Goal: Task Accomplishment & Management: Use online tool/utility

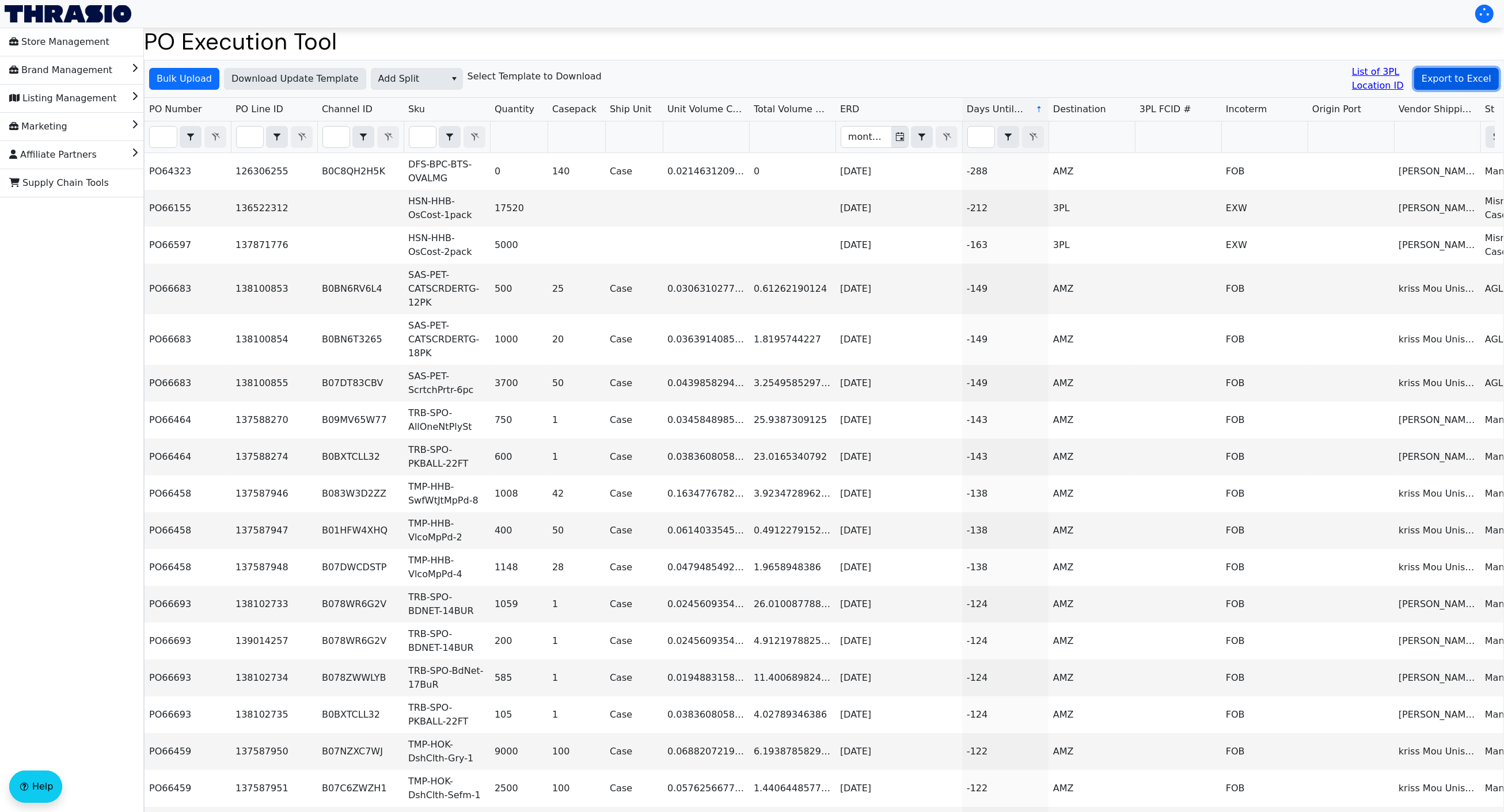
click at [1442, 73] on span "Export to Excel" at bounding box center [1456, 78] width 70 height 14
click at [154, 75] on button "Bulk Upload" at bounding box center [184, 79] width 70 height 22
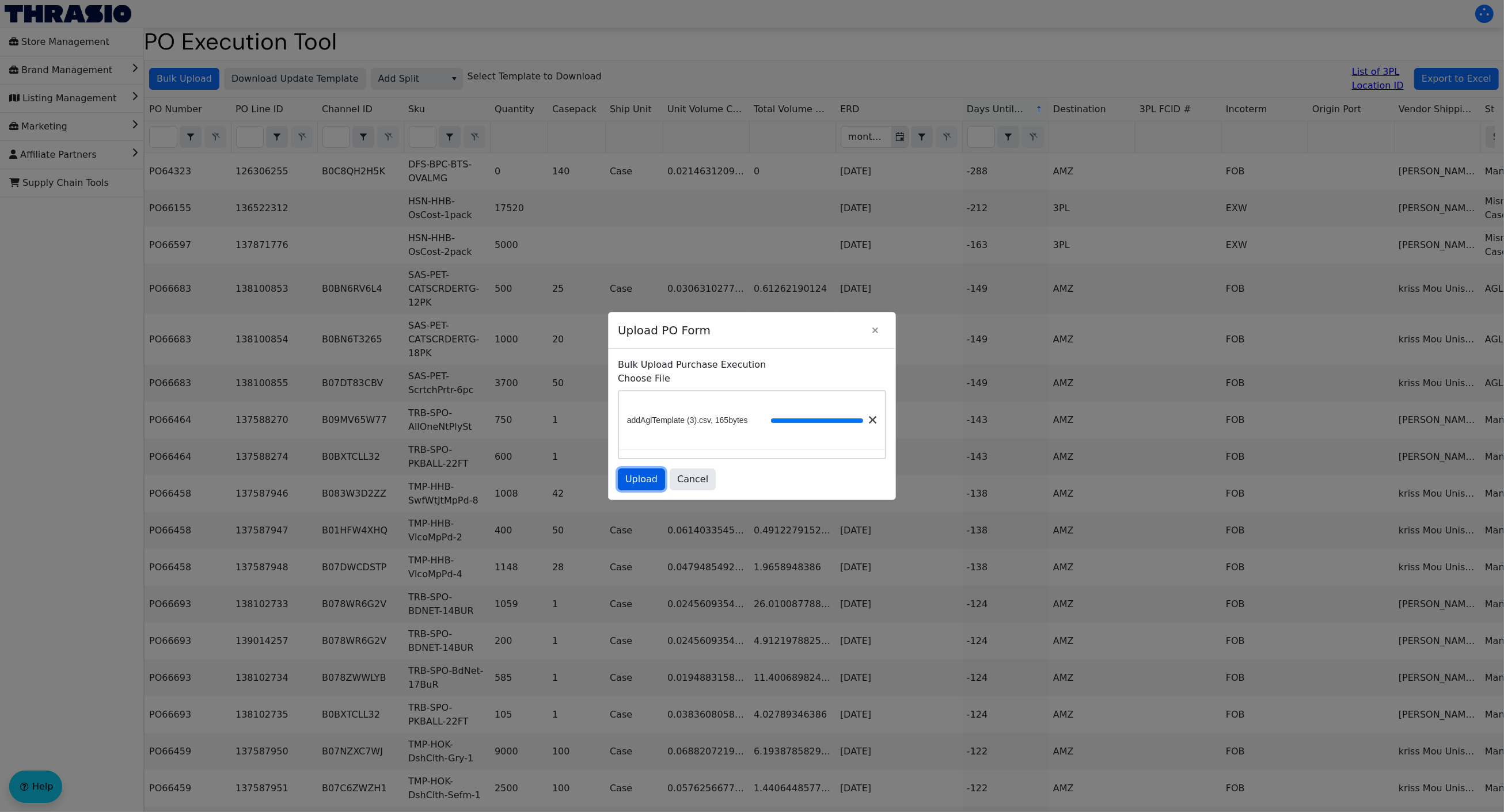
click at [635, 472] on button "Upload" at bounding box center [641, 479] width 47 height 22
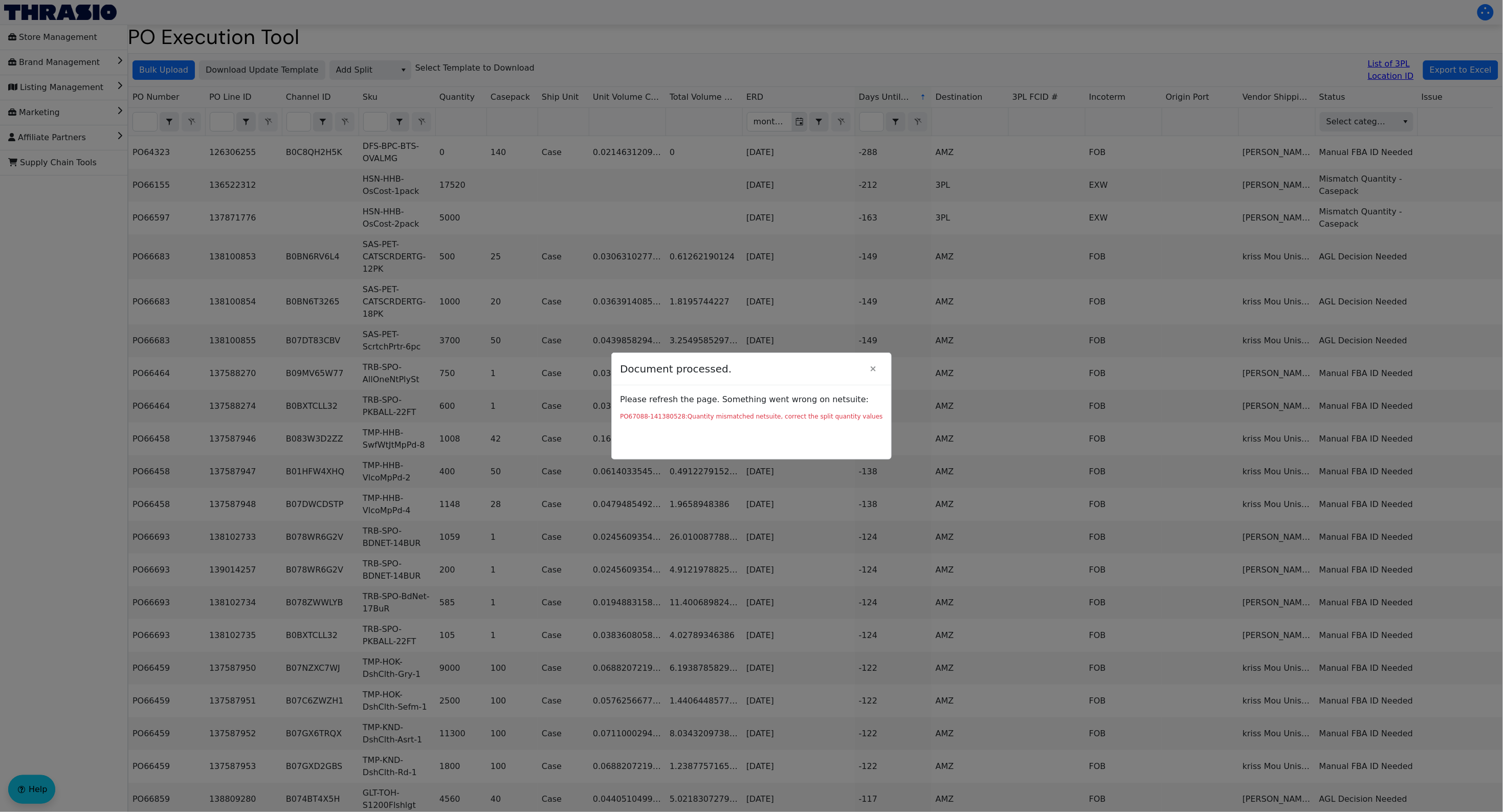
click at [649, 131] on div at bounding box center [752, 406] width 1503 height 812
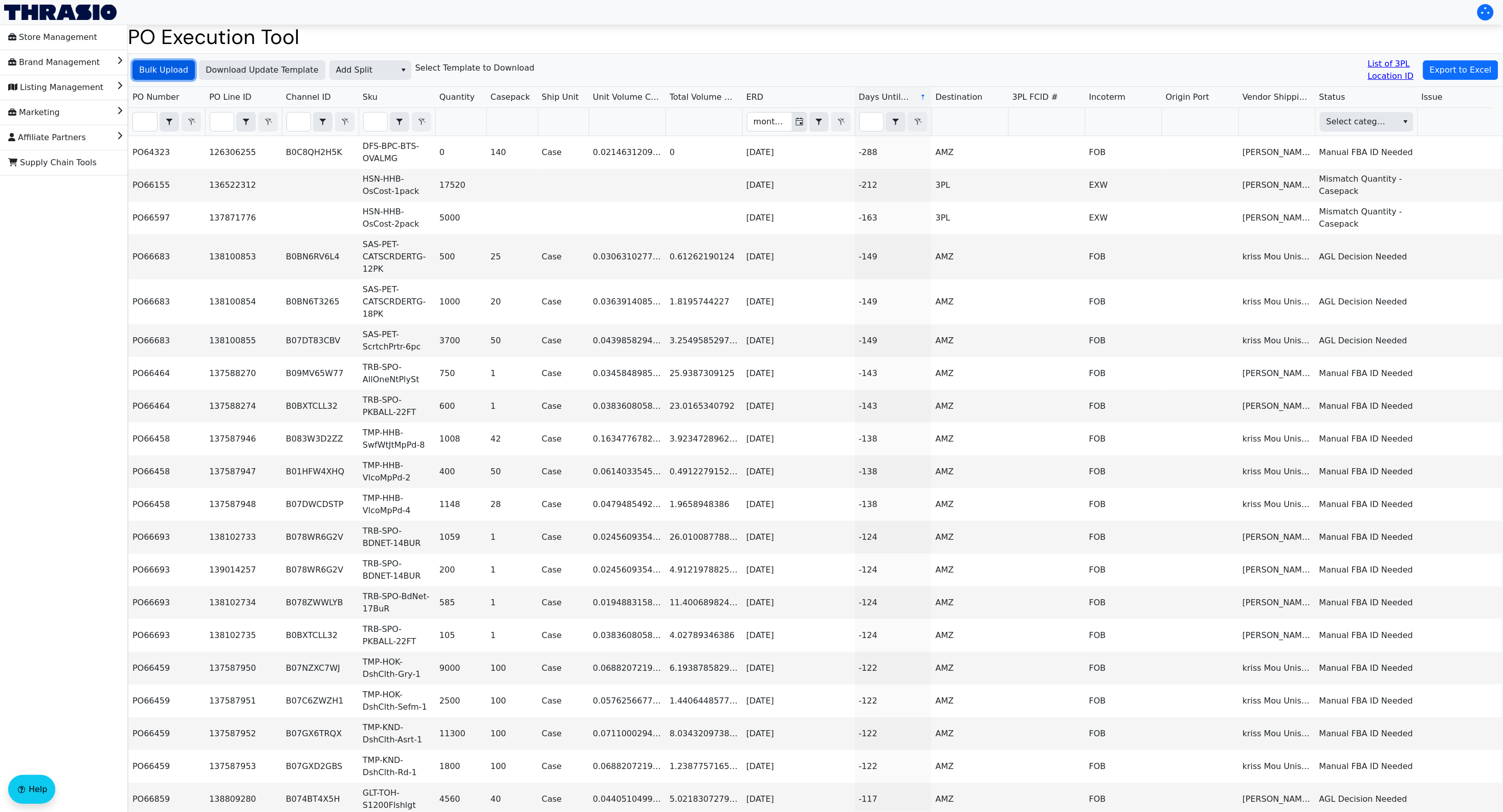
click at [174, 68] on span "Bulk Upload" at bounding box center [163, 69] width 49 height 12
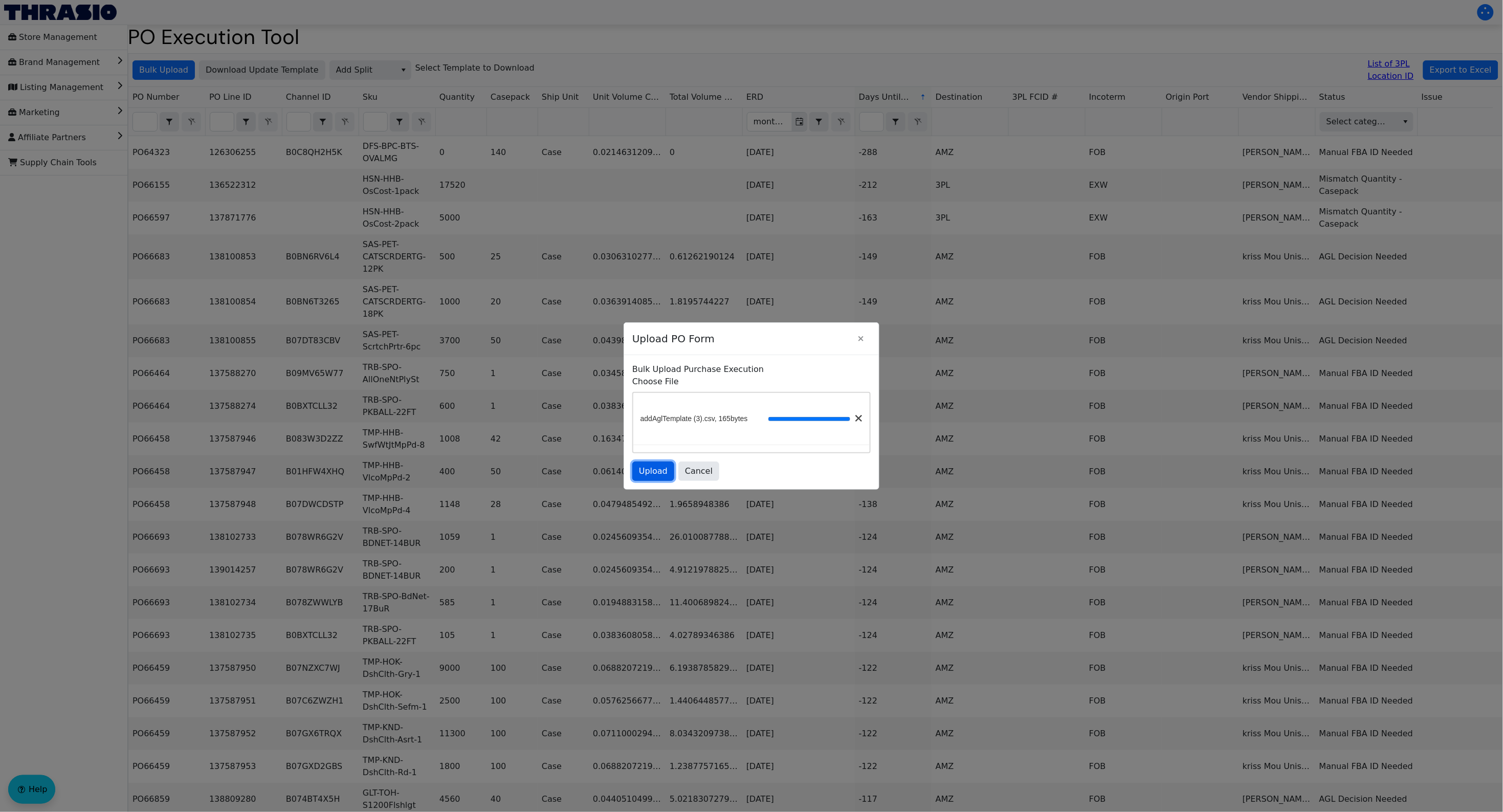
click at [645, 469] on span "Upload" at bounding box center [653, 471] width 29 height 12
